Goal: Task Accomplishment & Management: Manage account settings

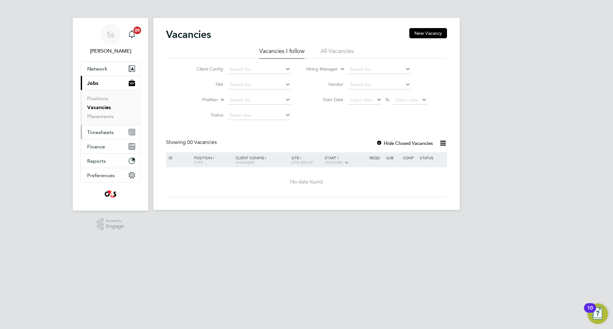
click at [108, 128] on button "Timesheets" at bounding box center [110, 132] width 59 height 14
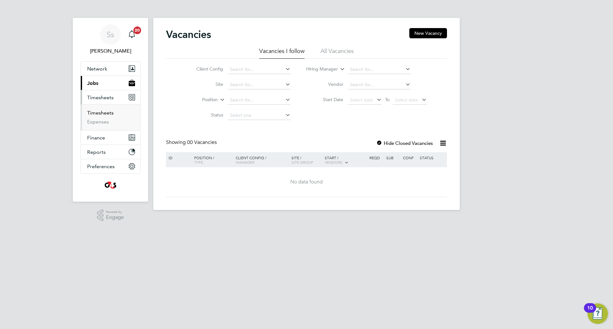
click at [111, 114] on link "Timesheets" at bounding box center [100, 113] width 26 height 6
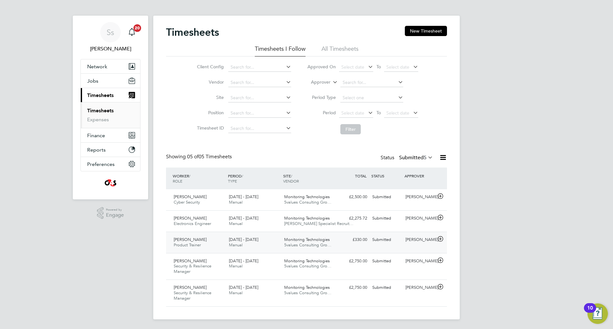
scroll to position [3, 0]
click at [192, 198] on span "Adewale Fasoro" at bounding box center [190, 195] width 33 height 5
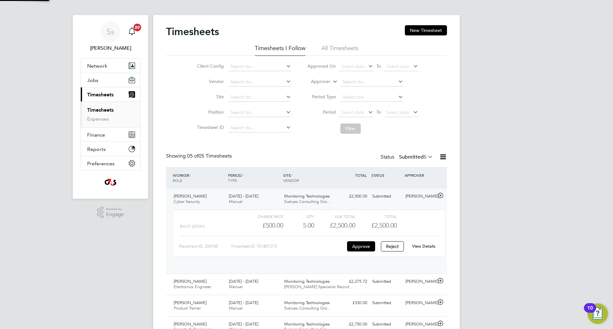
scroll to position [11, 62]
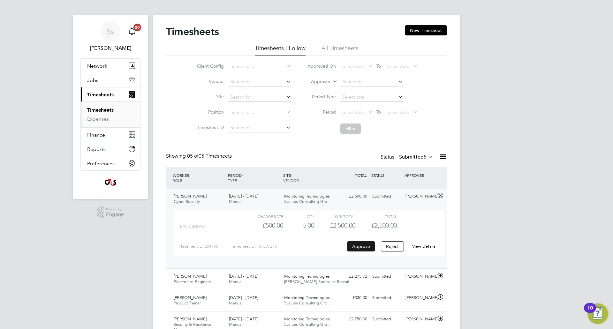
click at [363, 247] on button "Approve" at bounding box center [361, 246] width 28 height 10
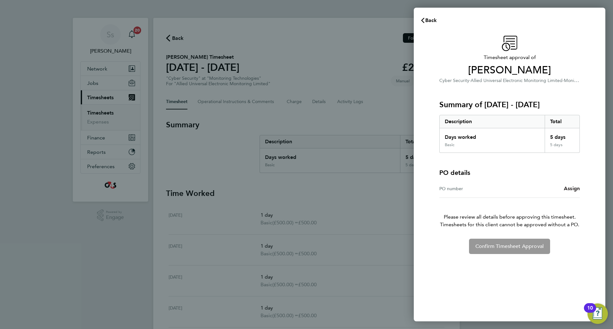
click at [572, 188] on span "Assign" at bounding box center [572, 188] width 16 height 6
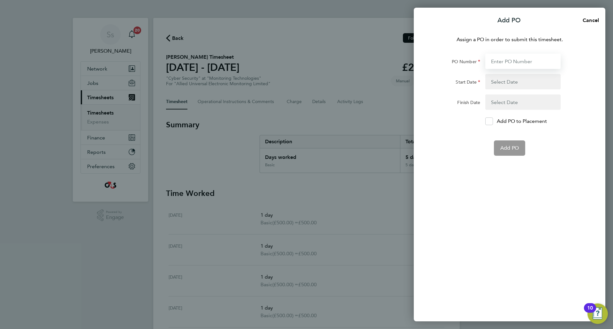
click at [518, 59] on input "PO Number" at bounding box center [522, 61] width 75 height 15
type input "0011581"
type input "01 Jan 24"
type input "31 Dec 25"
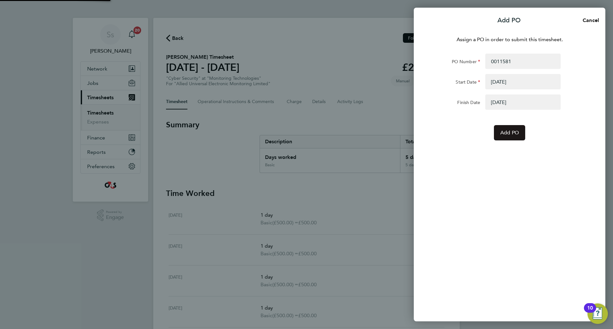
click at [518, 133] on span "Add PO" at bounding box center [509, 133] width 19 height 6
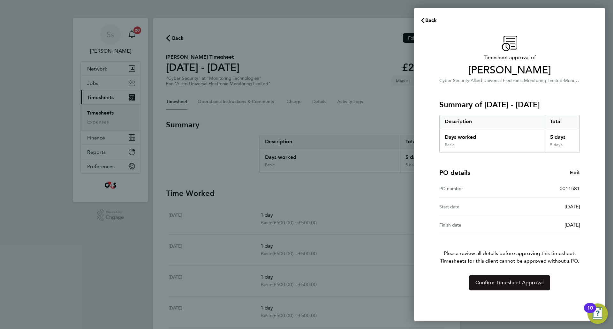
click at [517, 282] on span "Confirm Timesheet Approval" at bounding box center [509, 283] width 68 height 6
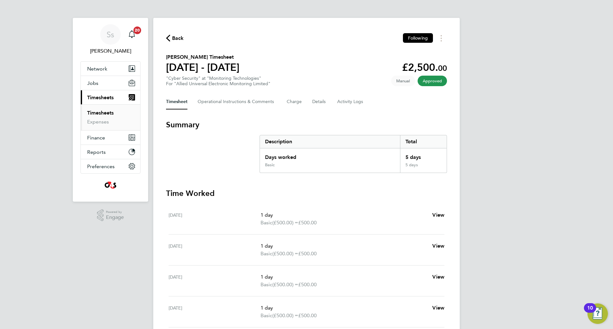
click at [97, 112] on link "Timesheets" at bounding box center [100, 113] width 26 height 6
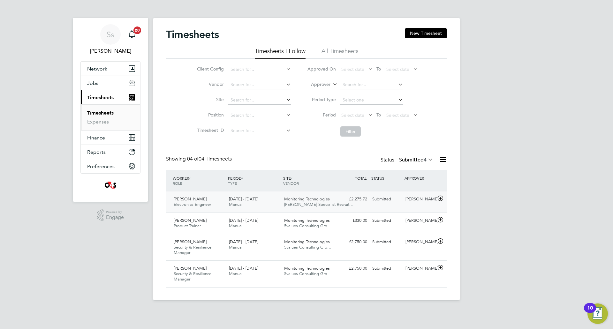
click at [198, 202] on span "Electronics Engineer" at bounding box center [192, 204] width 37 height 5
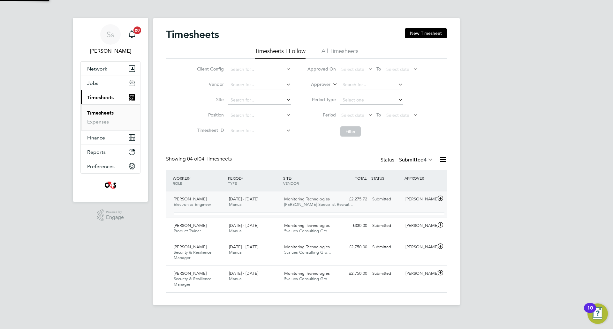
scroll to position [11, 62]
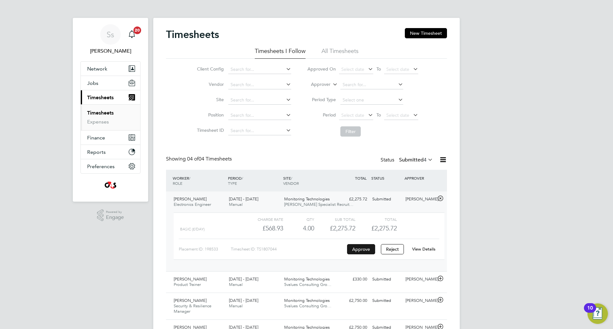
click at [364, 248] on button "Approve" at bounding box center [361, 249] width 28 height 10
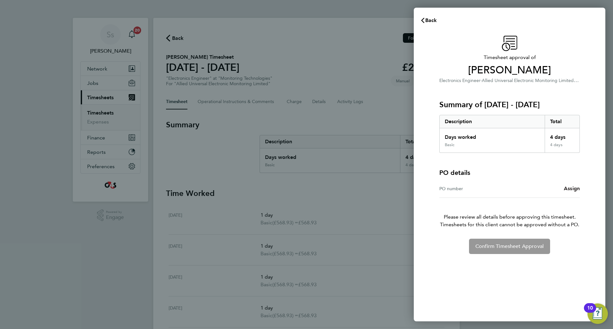
click at [573, 189] on span "Assign" at bounding box center [572, 188] width 16 height 6
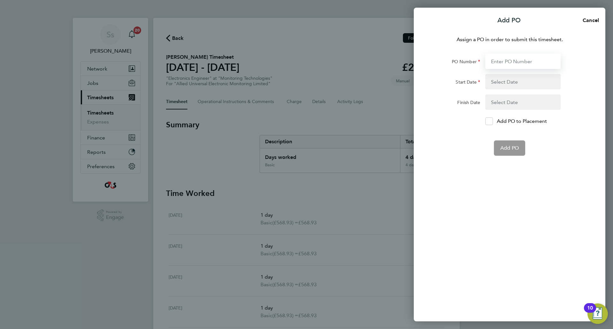
click at [512, 59] on input "PO Number" at bounding box center [522, 61] width 75 height 15
type input "0012871"
type input "10 Mar 25"
type input "30 Sep 25"
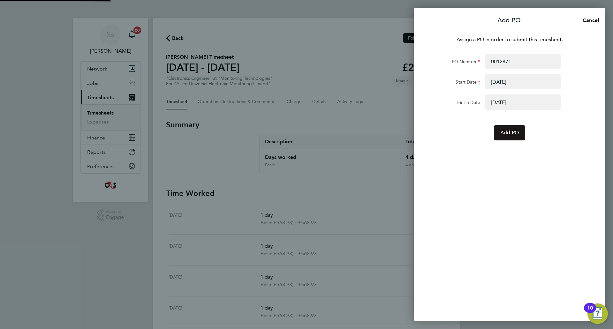
click at [509, 132] on span "Add PO" at bounding box center [509, 133] width 19 height 6
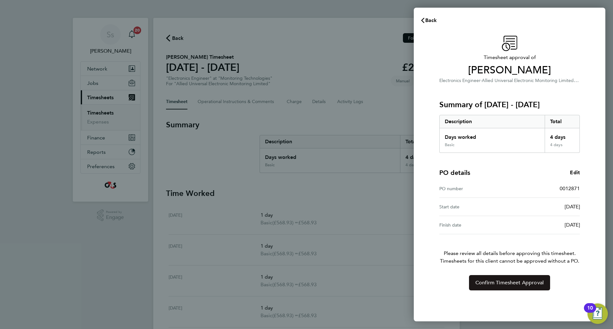
click at [506, 283] on span "Confirm Timesheet Approval" at bounding box center [509, 283] width 68 height 6
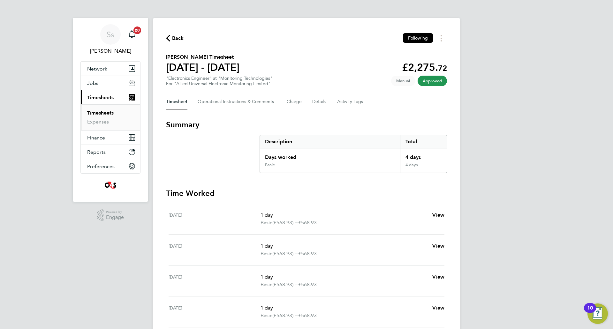
click at [107, 112] on link "Timesheets" at bounding box center [100, 113] width 26 height 6
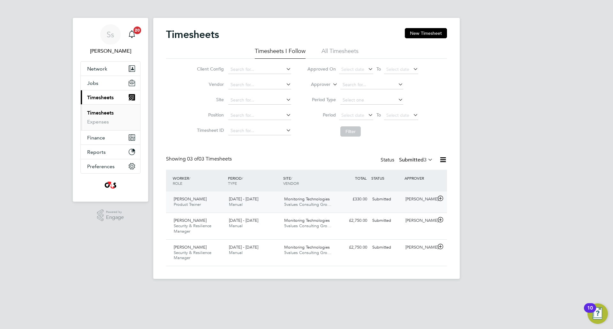
click at [199, 202] on span "Product Trainer" at bounding box center [187, 204] width 27 height 5
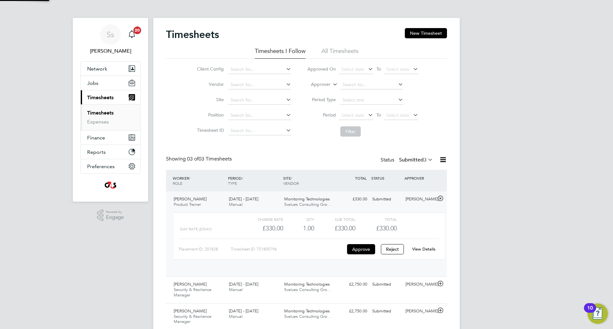
scroll to position [11, 62]
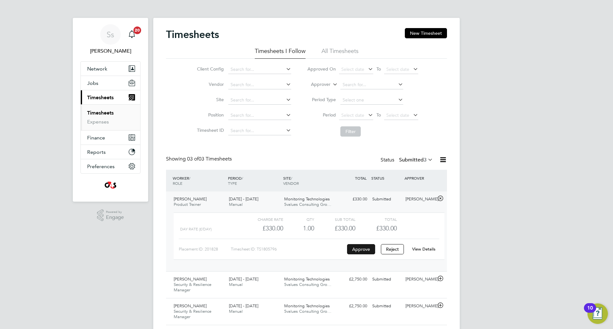
click at [356, 248] on button "Approve" at bounding box center [361, 249] width 28 height 10
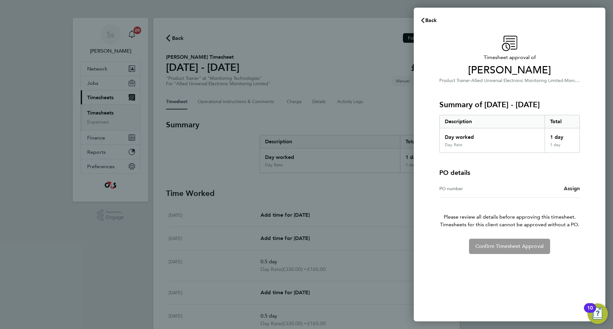
click at [568, 188] on span "Assign" at bounding box center [572, 188] width 16 height 6
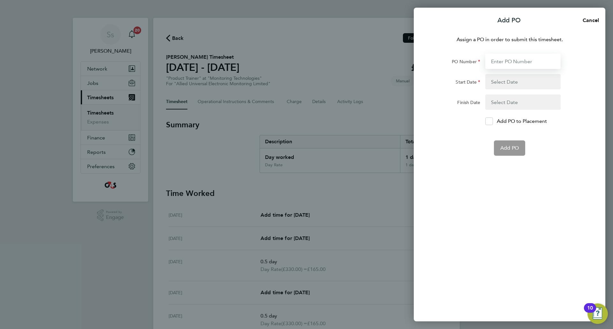
click at [511, 58] on input "PO Number" at bounding box center [522, 61] width 75 height 15
type input "0012406"
type input "01 Apr 25"
type input "31 Dec 25"
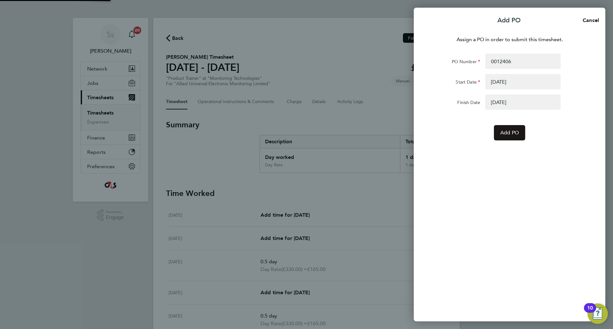
click at [512, 134] on span "Add PO" at bounding box center [509, 133] width 19 height 6
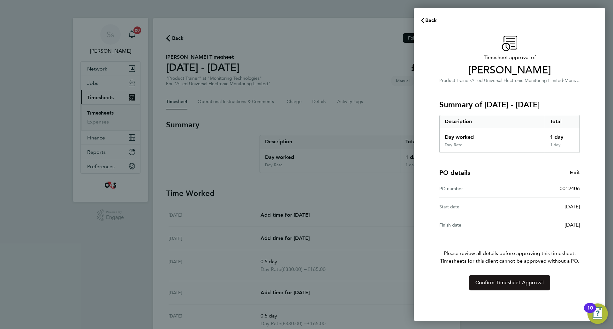
click at [504, 278] on button "Confirm Timesheet Approval" at bounding box center [509, 282] width 81 height 15
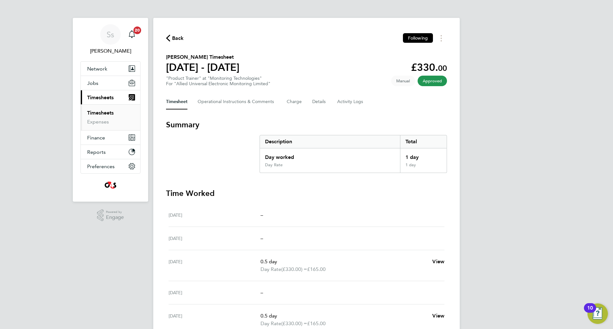
click at [97, 113] on link "Timesheets" at bounding box center [100, 113] width 26 height 6
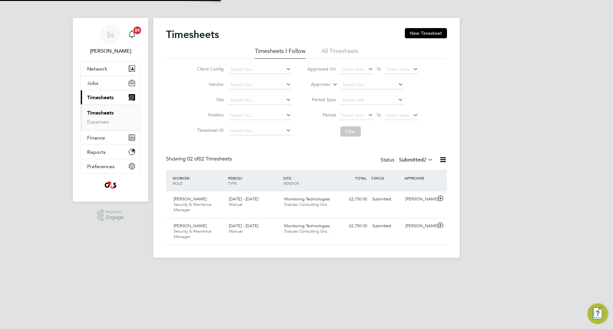
scroll to position [16, 56]
click at [191, 202] on div "Daniel Oziegbe Security & Resilience Manager 11 - 17 Aug 2025" at bounding box center [198, 204] width 55 height 21
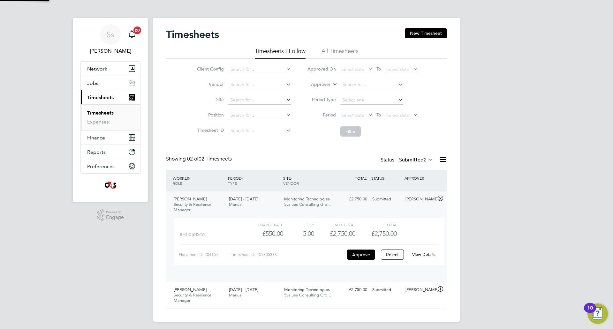
scroll to position [11, 62]
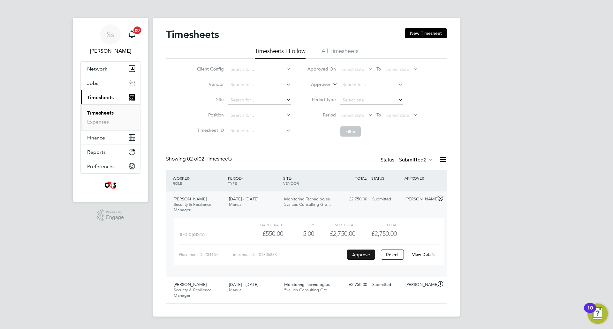
click at [363, 256] on button "Approve" at bounding box center [361, 255] width 28 height 10
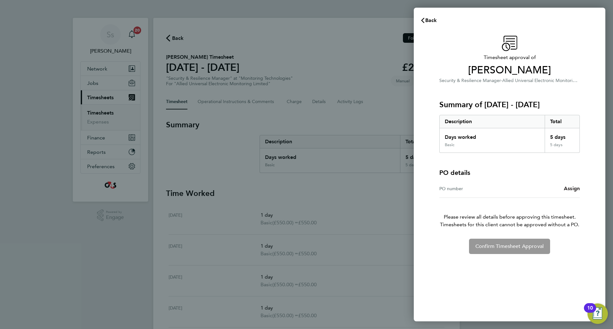
click at [572, 187] on span "Assign" at bounding box center [572, 188] width 16 height 6
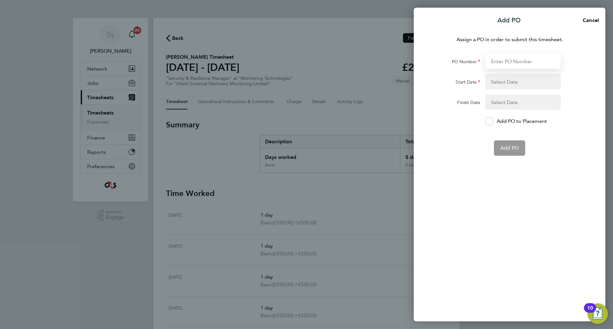
click at [522, 59] on input "PO Number" at bounding box center [522, 61] width 75 height 15
type input "0012873"
type input "[DATE]"
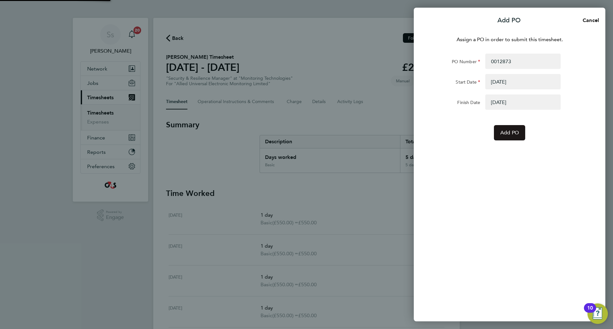
click at [514, 131] on span "Add PO" at bounding box center [509, 133] width 19 height 6
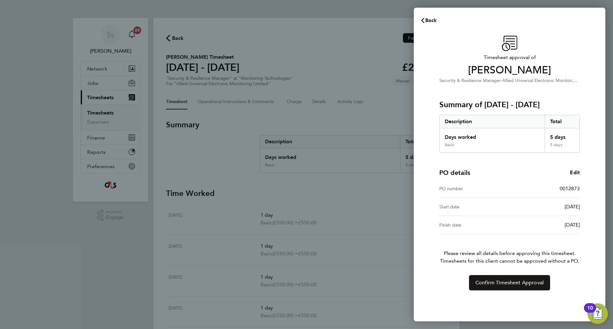
click at [511, 282] on span "Confirm Timesheet Approval" at bounding box center [509, 283] width 68 height 6
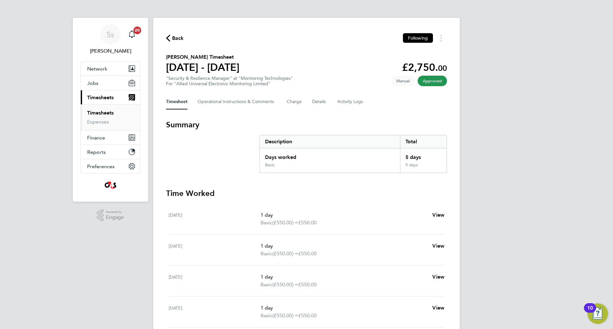
click at [97, 110] on link "Timesheets" at bounding box center [100, 113] width 26 height 6
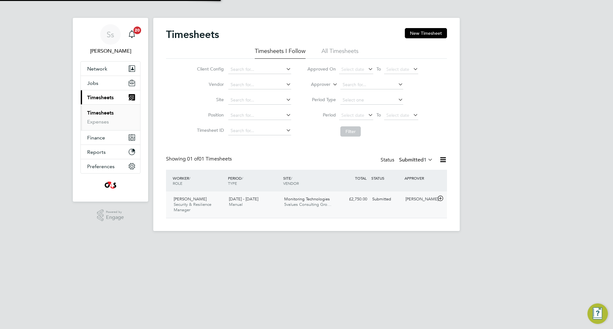
scroll to position [16, 56]
click at [201, 204] on span "Security & Resilience Manager" at bounding box center [193, 207] width 38 height 11
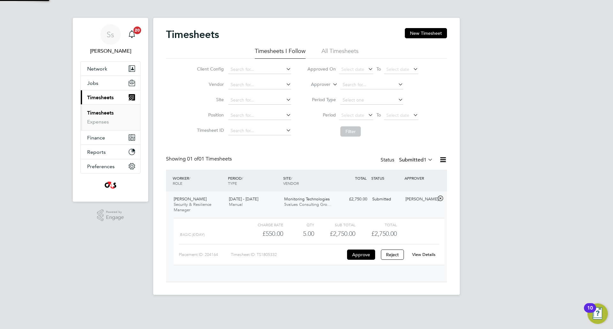
scroll to position [11, 62]
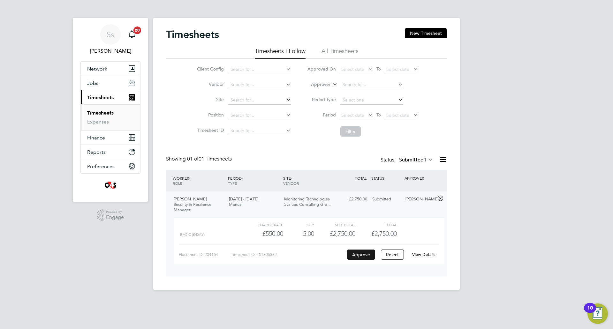
click at [367, 254] on button "Approve" at bounding box center [361, 255] width 28 height 10
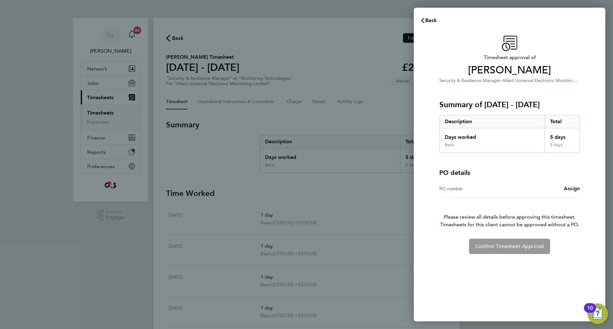
click at [568, 187] on span "Assign" at bounding box center [572, 188] width 16 height 6
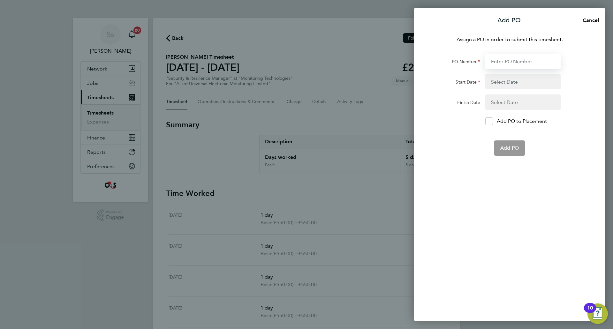
click at [510, 61] on input "PO Number" at bounding box center [522, 61] width 75 height 15
type input "0012873"
type input "[DATE]"
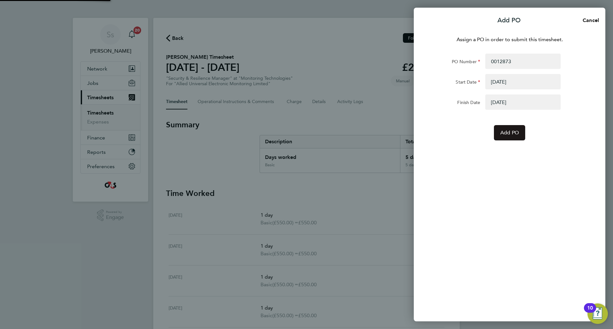
click at [513, 135] on span "Add PO" at bounding box center [509, 133] width 19 height 6
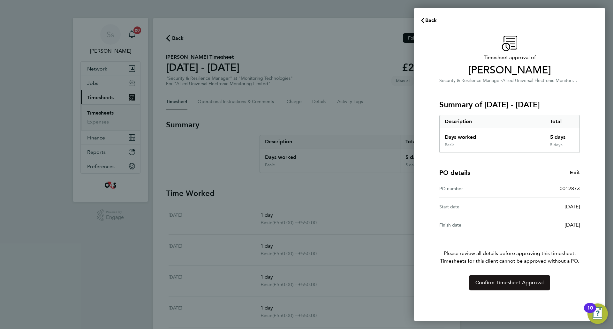
click at [514, 280] on span "Confirm Timesheet Approval" at bounding box center [509, 283] width 68 height 6
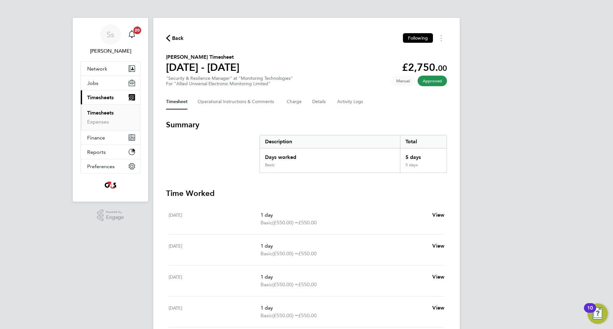
click at [110, 116] on li "Timesheets" at bounding box center [111, 114] width 48 height 9
click at [107, 112] on link "Timesheets" at bounding box center [100, 113] width 26 height 6
